Goal: Information Seeking & Learning: Learn about a topic

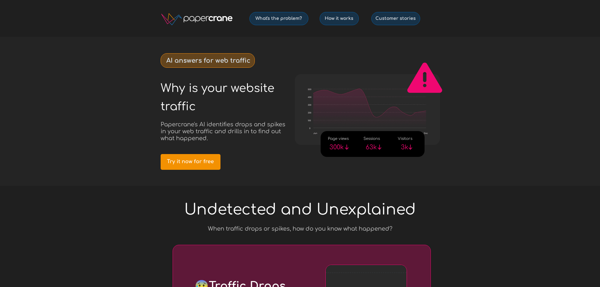
drag, startPoint x: 340, startPoint y: 21, endPoint x: 347, endPoint y: 28, distance: 9.6
click at [340, 21] on link "How it works" at bounding box center [338, 18] width 39 height 13
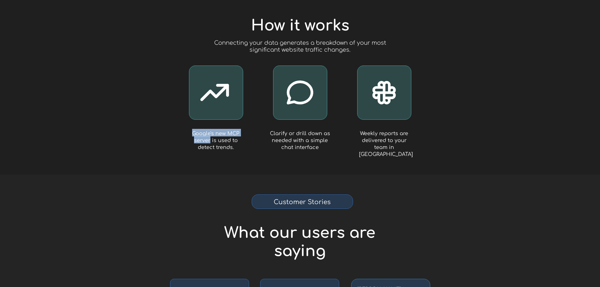
drag, startPoint x: 193, startPoint y: 133, endPoint x: 210, endPoint y: 140, distance: 17.9
click at [210, 140] on span "Google's new MCP server is used to detect trends." at bounding box center [215, 141] width 47 height 20
click at [450, 132] on div at bounding box center [300, 87] width 600 height 174
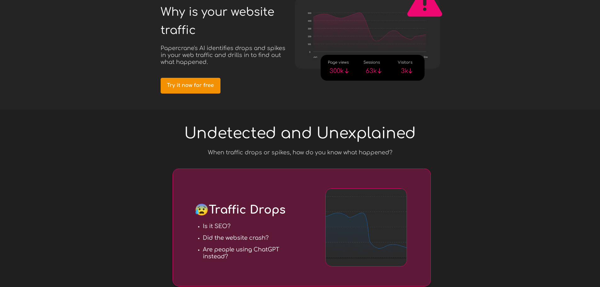
scroll to position [0, 0]
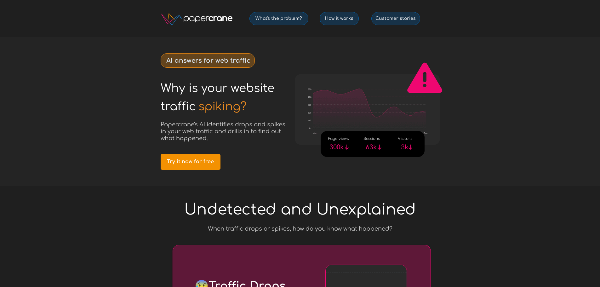
click at [208, 23] on img at bounding box center [196, 19] width 71 height 13
click at [207, 20] on img at bounding box center [196, 19] width 71 height 13
click at [206, 19] on img at bounding box center [196, 19] width 71 height 13
click at [339, 24] on link "How it works" at bounding box center [338, 18] width 39 height 13
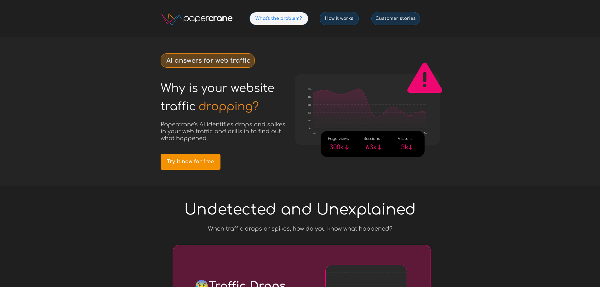
click at [284, 15] on link "What's the problem?" at bounding box center [278, 18] width 59 height 13
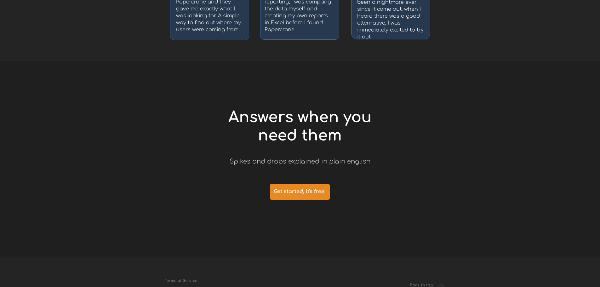
scroll to position [1367, 0]
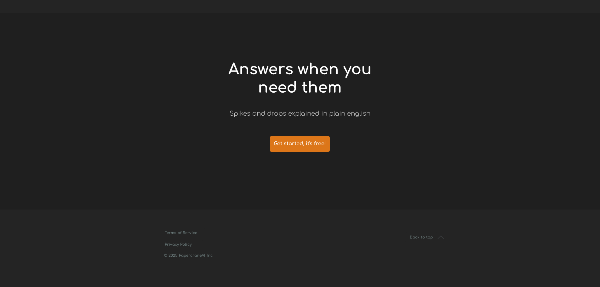
click at [304, 143] on span "Get started, it's free!" at bounding box center [300, 144] width 60 height 6
